Goal: Entertainment & Leisure: Consume media (video, audio)

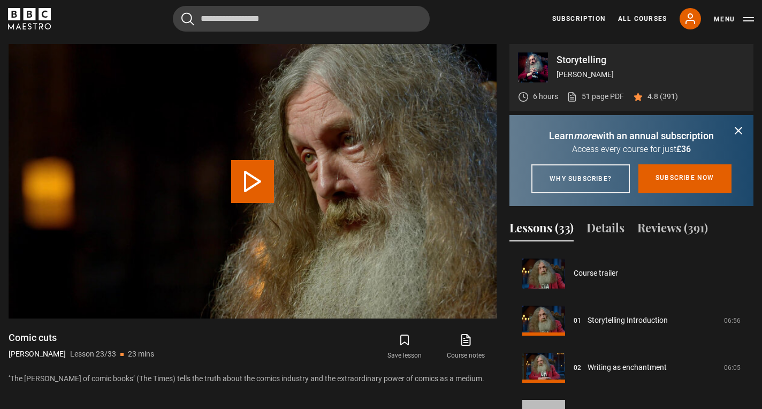
scroll to position [1036, 0]
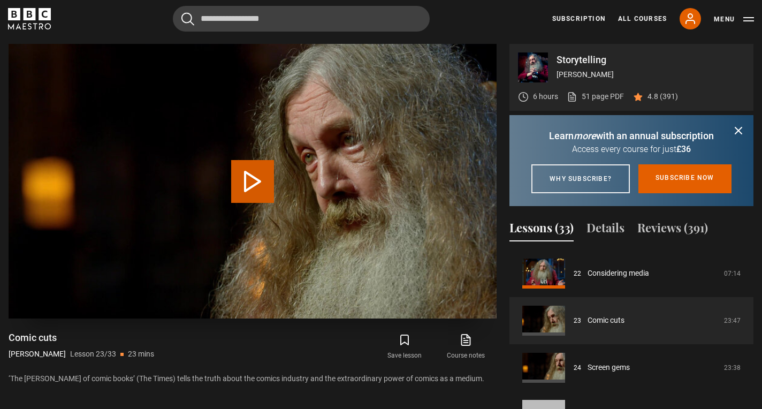
click at [269, 185] on button "Play Lesson Comic cuts" at bounding box center [252, 181] width 43 height 43
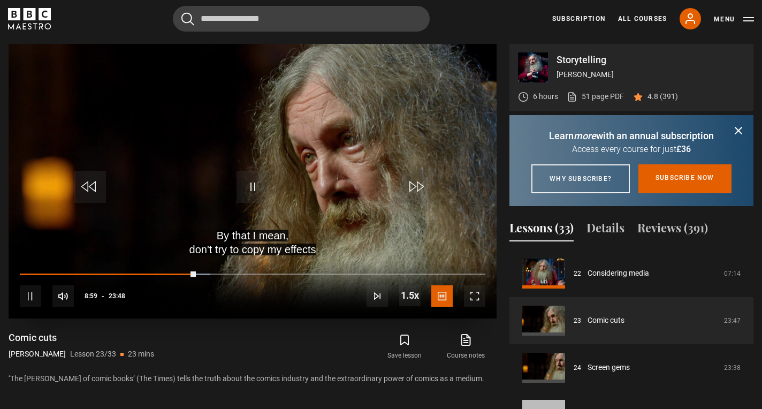
click at [240, 164] on video "Video Player" at bounding box center [253, 181] width 488 height 274
click at [229, 125] on video "Video Player" at bounding box center [253, 181] width 488 height 274
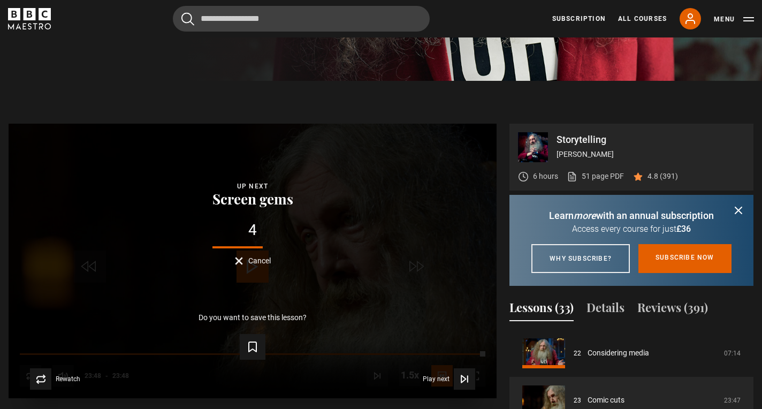
scroll to position [457, 0]
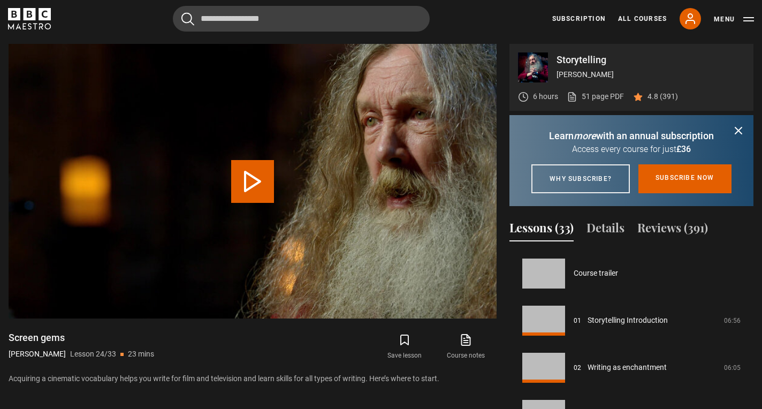
scroll to position [1083, 0]
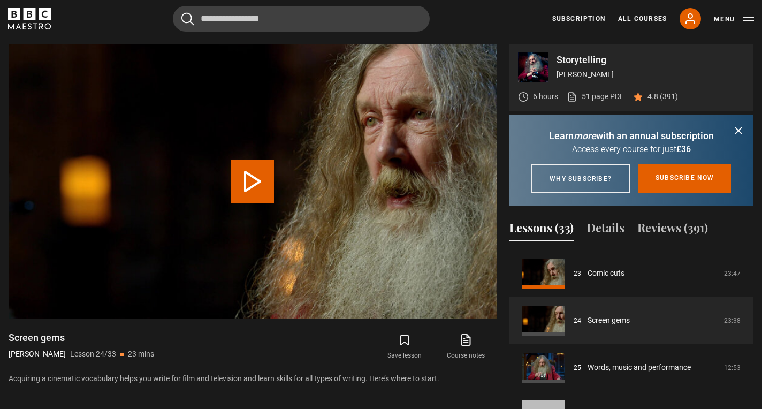
click at [255, 180] on button "Play Lesson Screen gems" at bounding box center [252, 181] width 43 height 43
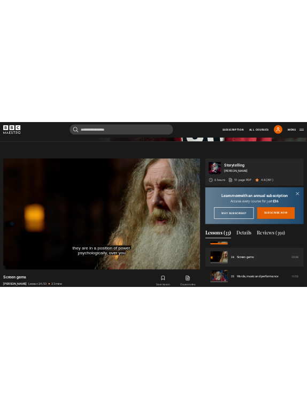
scroll to position [0, 0]
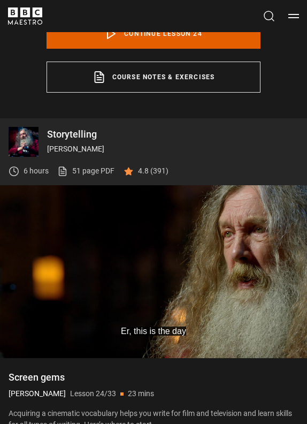
click at [174, 257] on video "Video Player" at bounding box center [153, 271] width 307 height 173
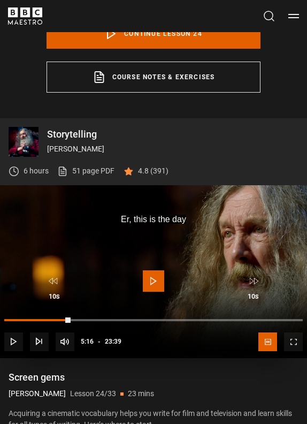
click at [149, 283] on span "Video Player" at bounding box center [153, 280] width 21 height 21
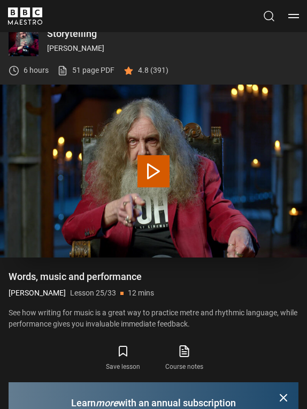
click at [154, 174] on button "Play Lesson Words, music and performance" at bounding box center [153, 171] width 32 height 32
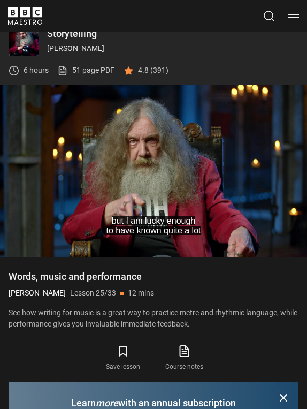
click at [154, 174] on video "Video Player" at bounding box center [153, 171] width 307 height 173
